Goal: Browse casually: Explore the website without a specific task or goal

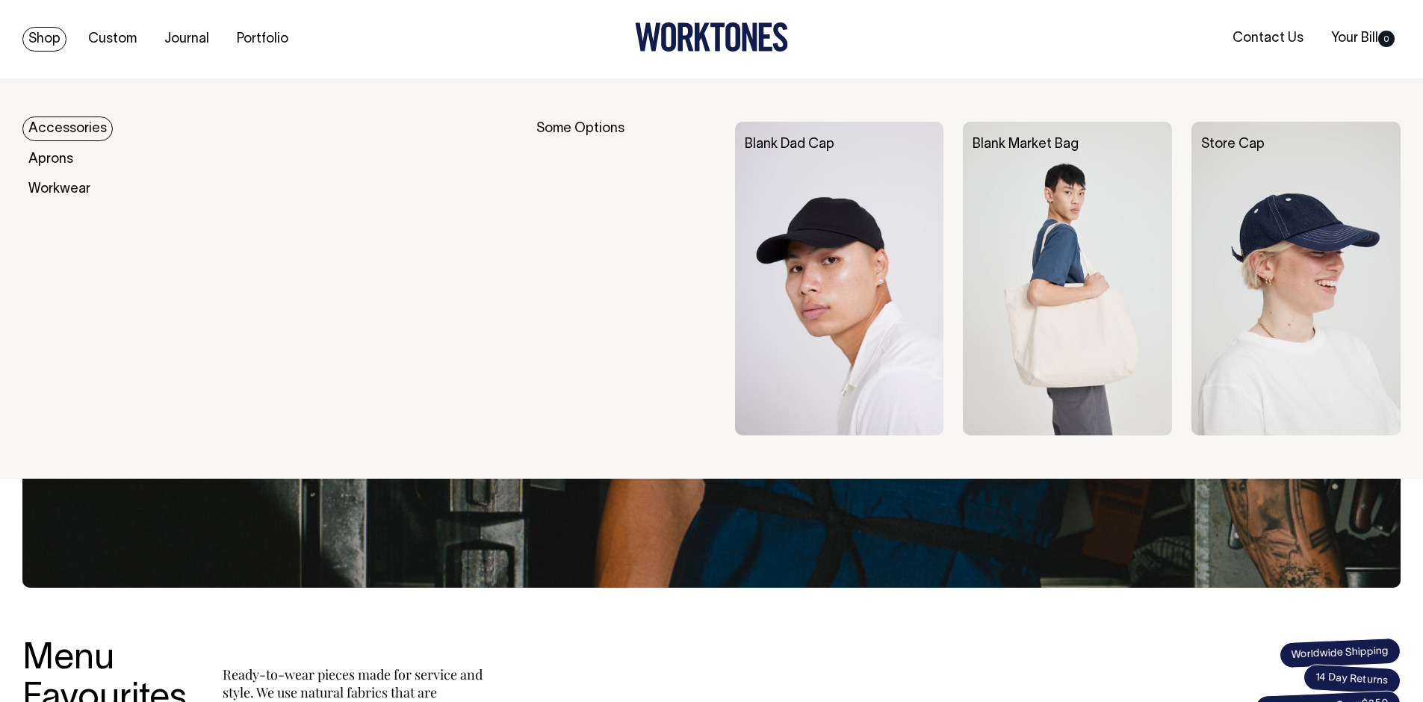
click at [109, 130] on div "Accessories" at bounding box center [263, 129] width 483 height 15
click at [81, 131] on link "Accessories" at bounding box center [67, 129] width 90 height 25
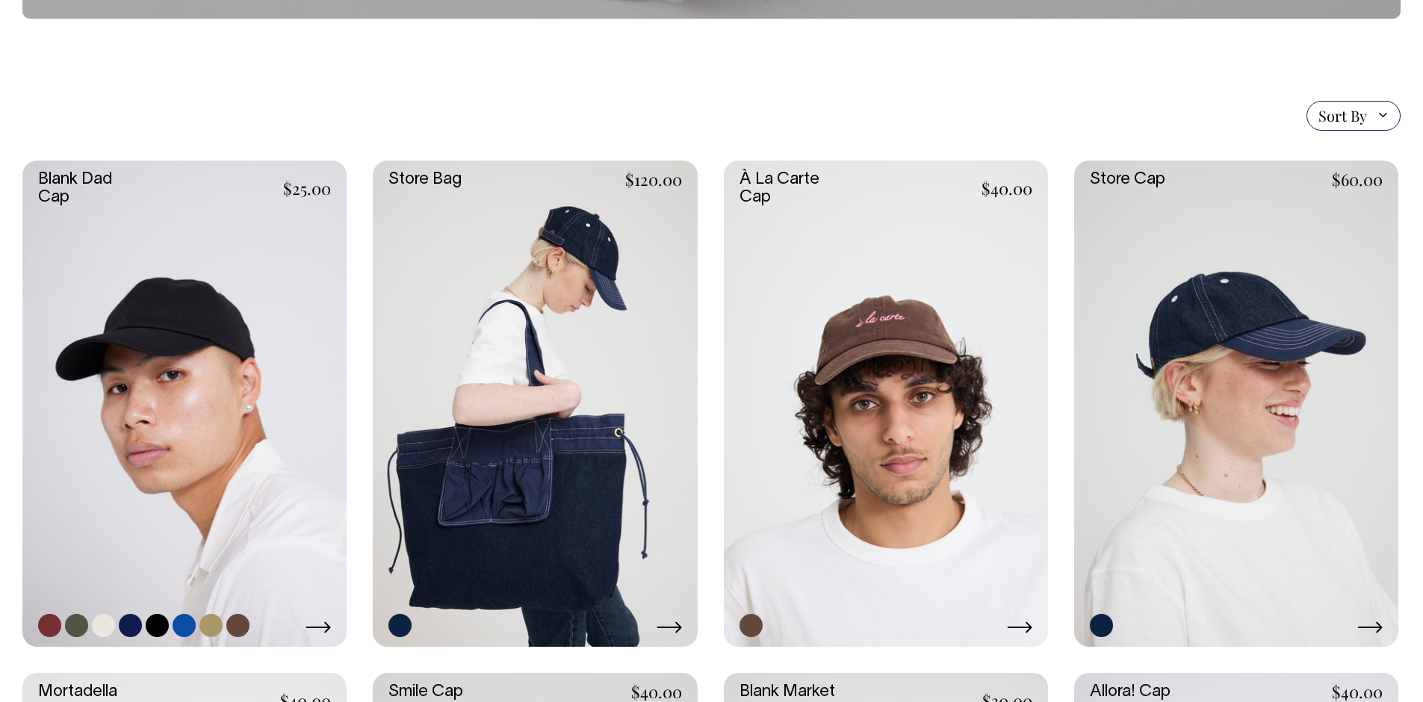
click at [279, 217] on link at bounding box center [184, 404] width 324 height 486
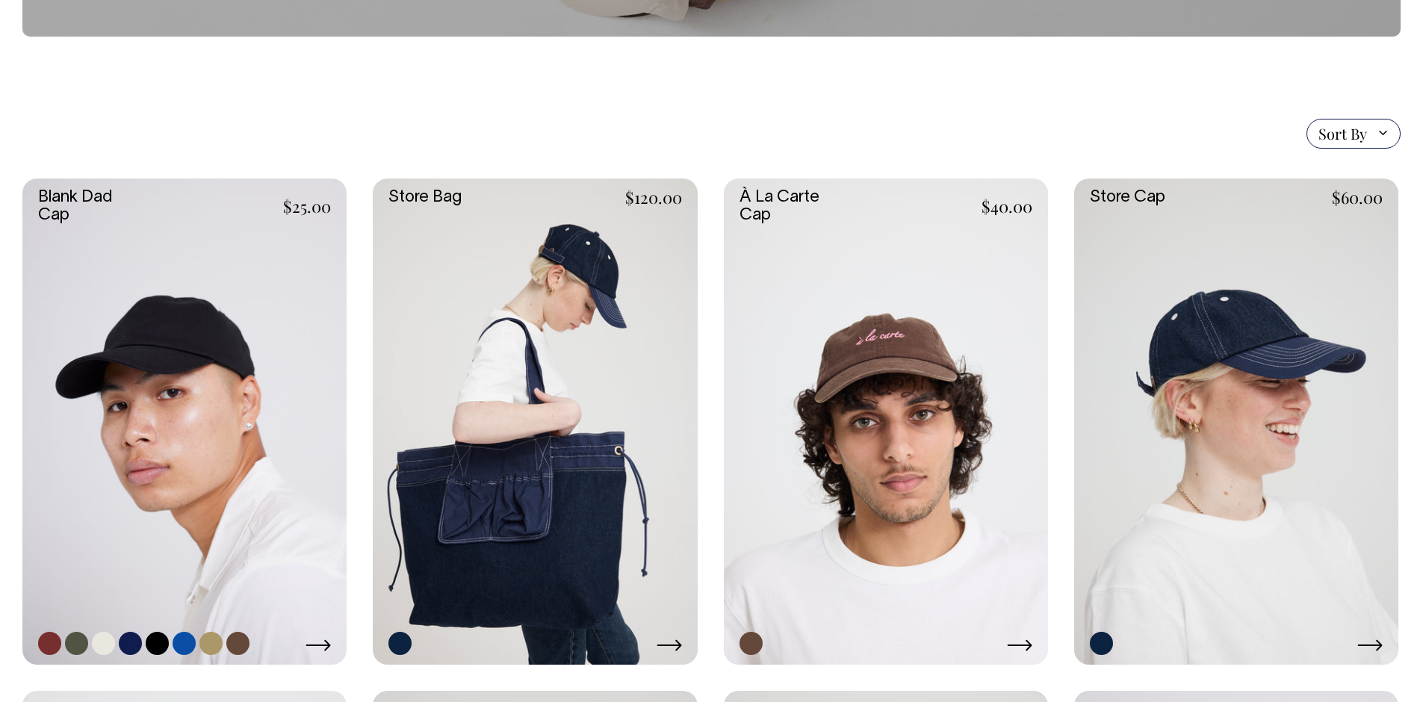
scroll to position [278, 0]
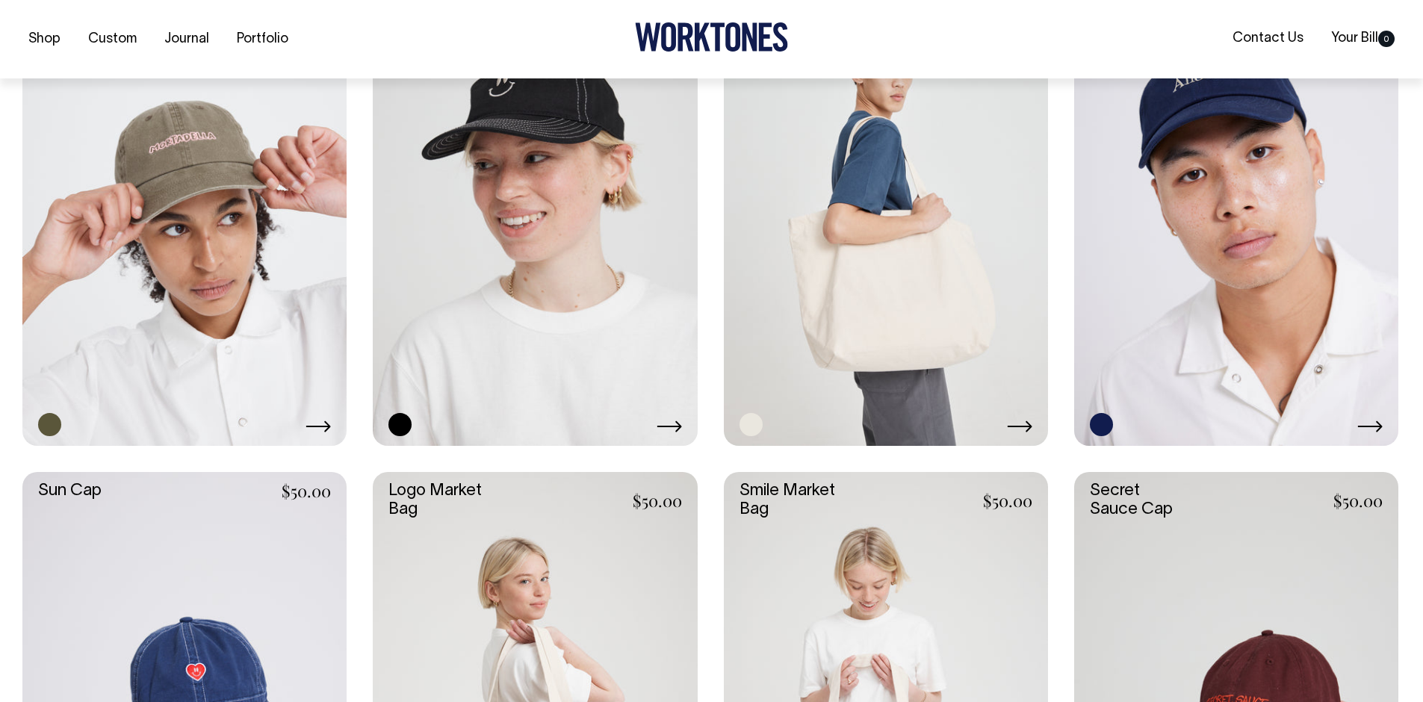
click at [814, 294] on link at bounding box center [886, 203] width 324 height 486
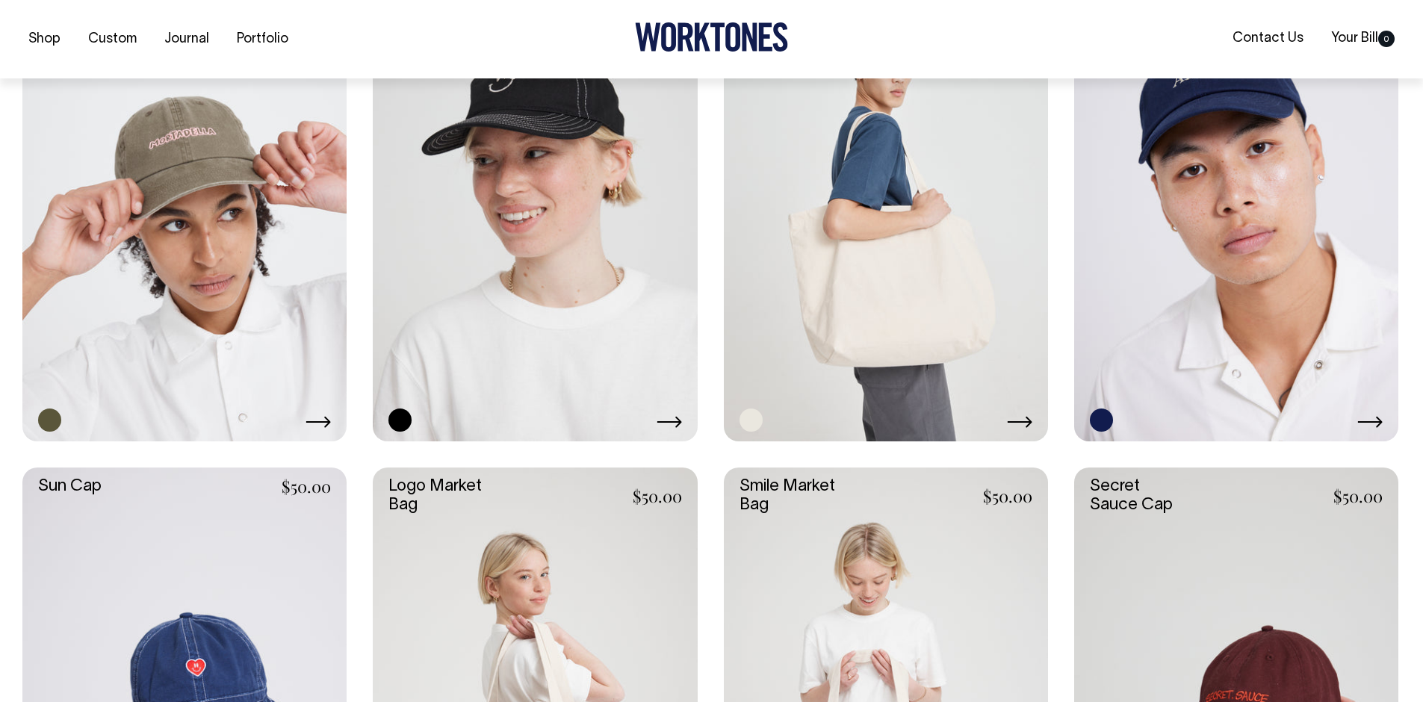
scroll to position [1017, 0]
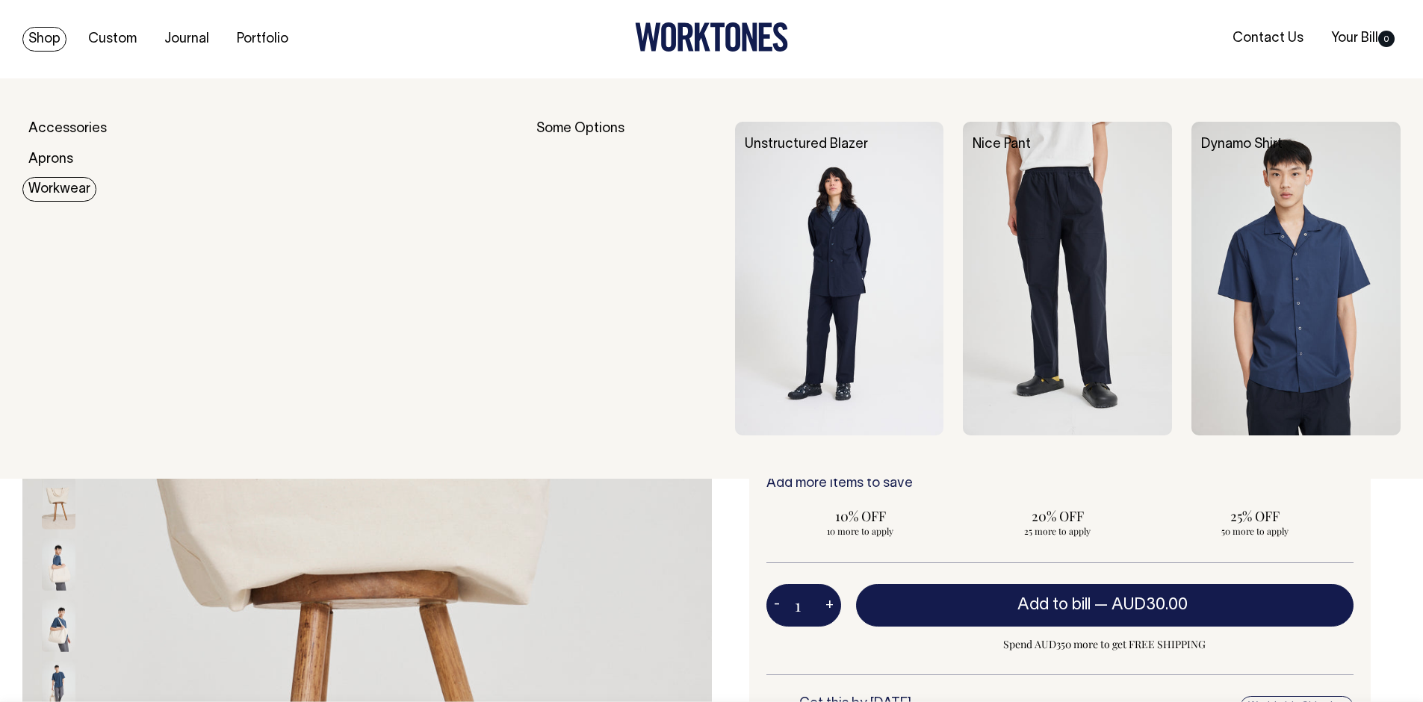
click at [65, 198] on link "Workwear" at bounding box center [59, 189] width 74 height 25
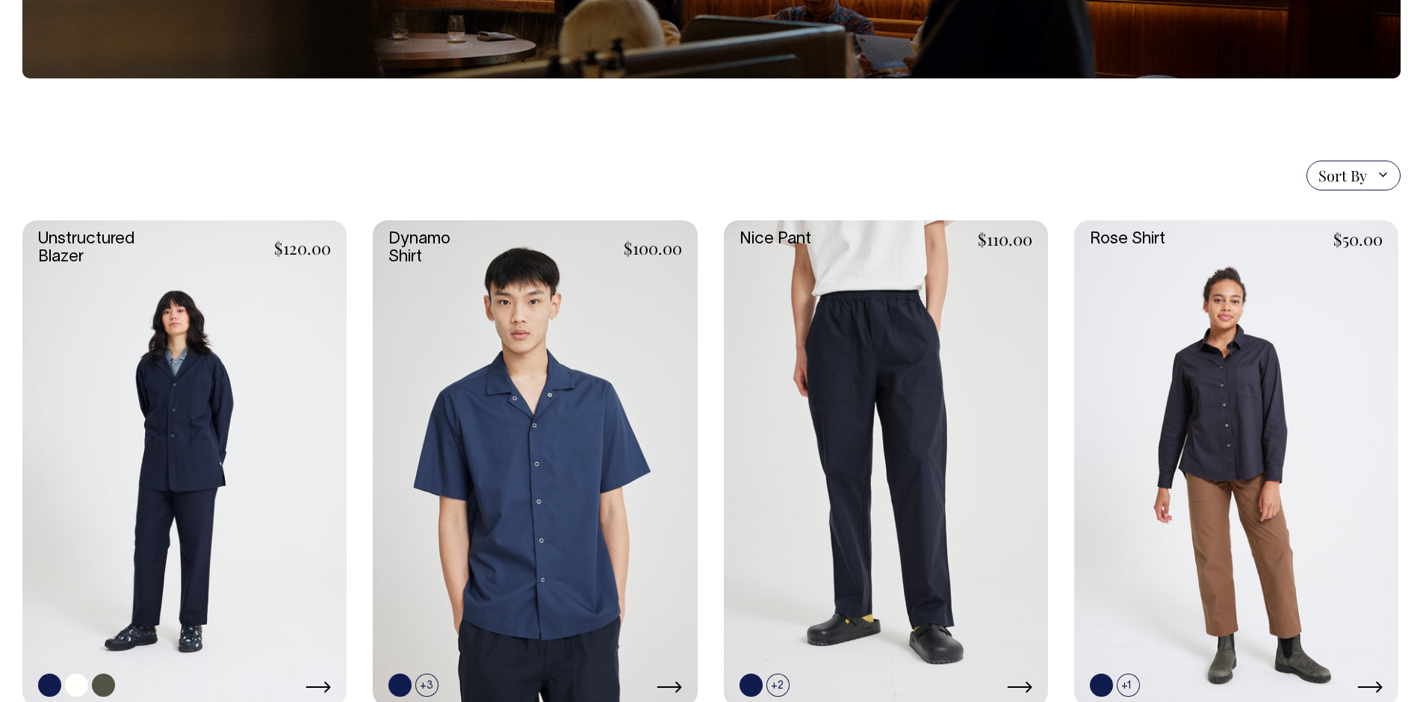
click at [217, 375] on link at bounding box center [184, 463] width 324 height 486
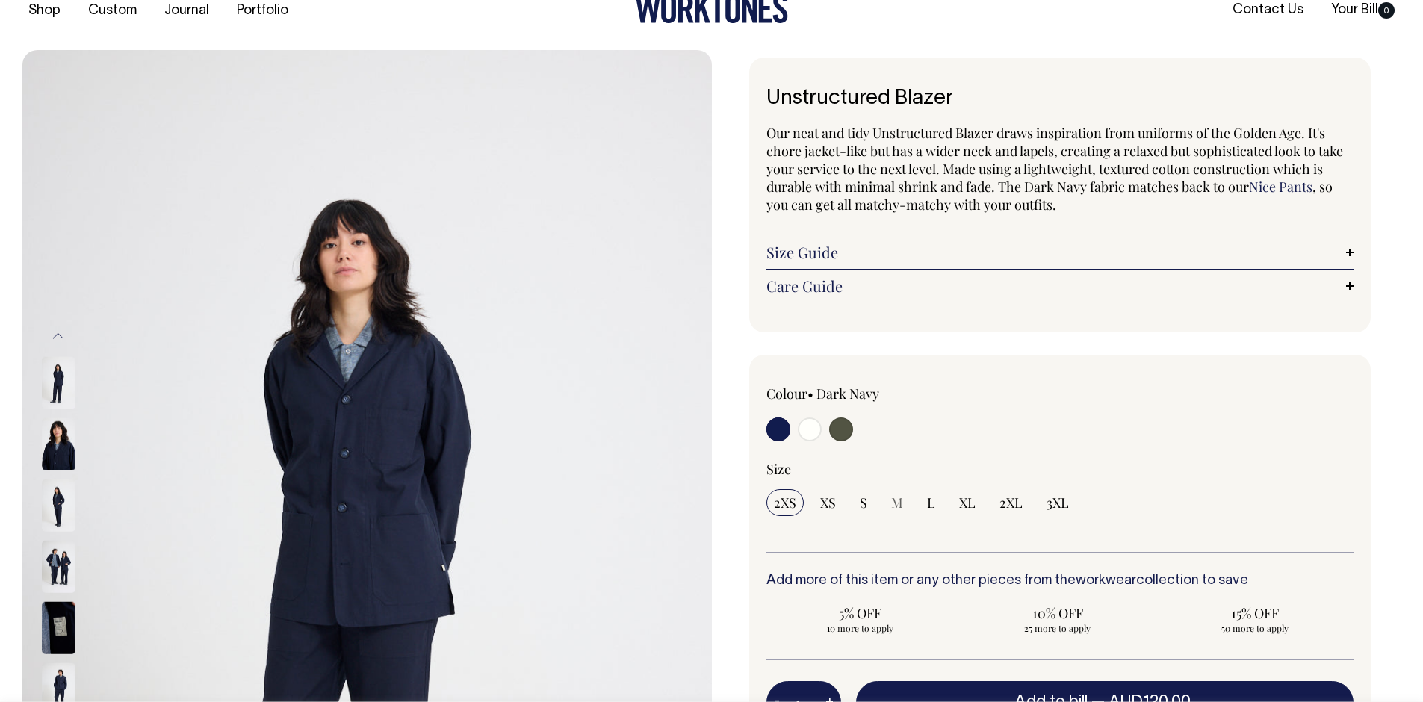
scroll to position [29, 0]
